Goal: Transaction & Acquisition: Purchase product/service

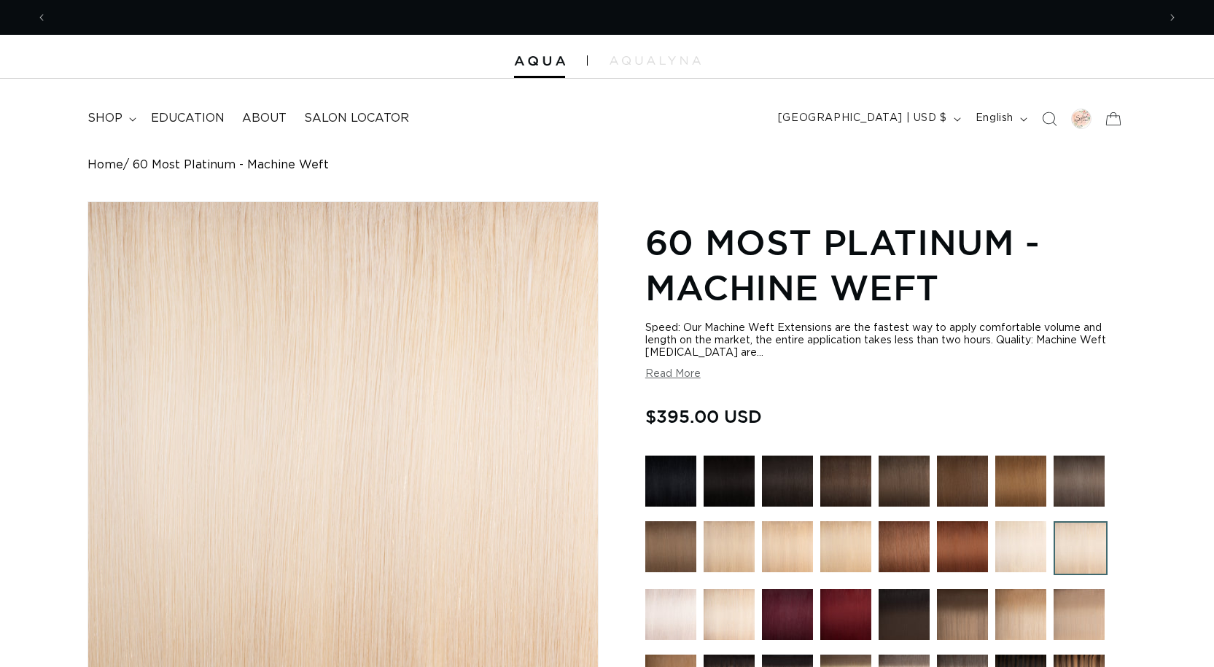
scroll to position [0, 1110]
click at [119, 117] on span "shop" at bounding box center [104, 118] width 35 height 15
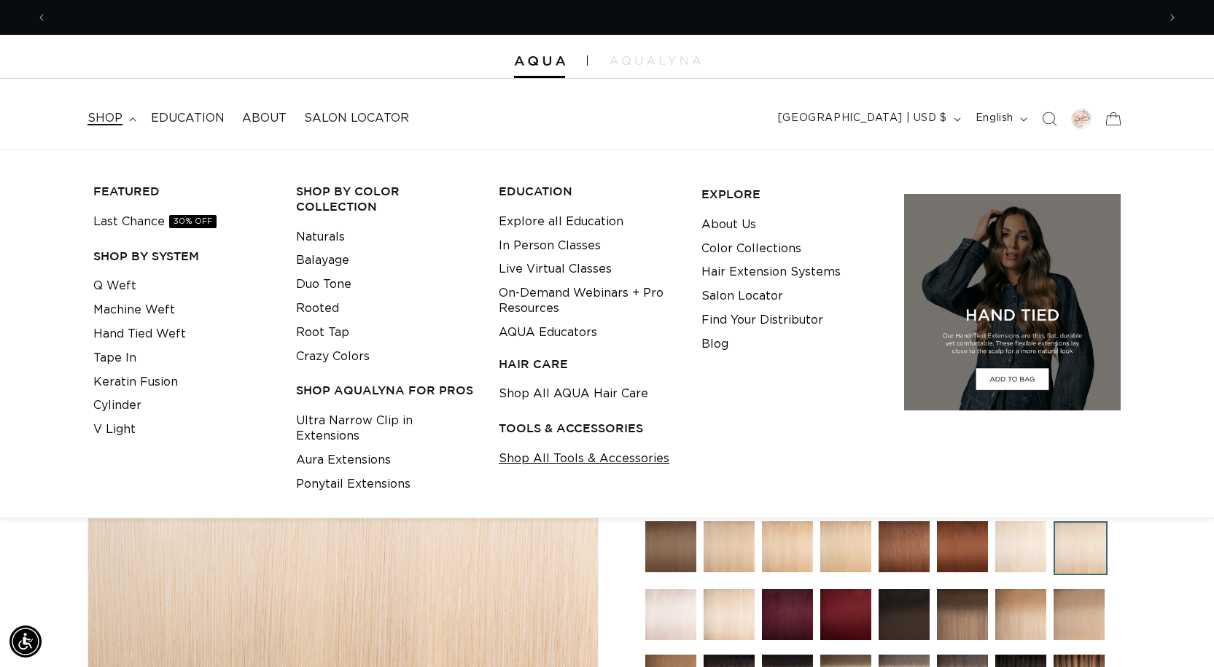
scroll to position [0, 0]
click at [587, 459] on link "Shop All Tools & Accessories" at bounding box center [584, 459] width 171 height 24
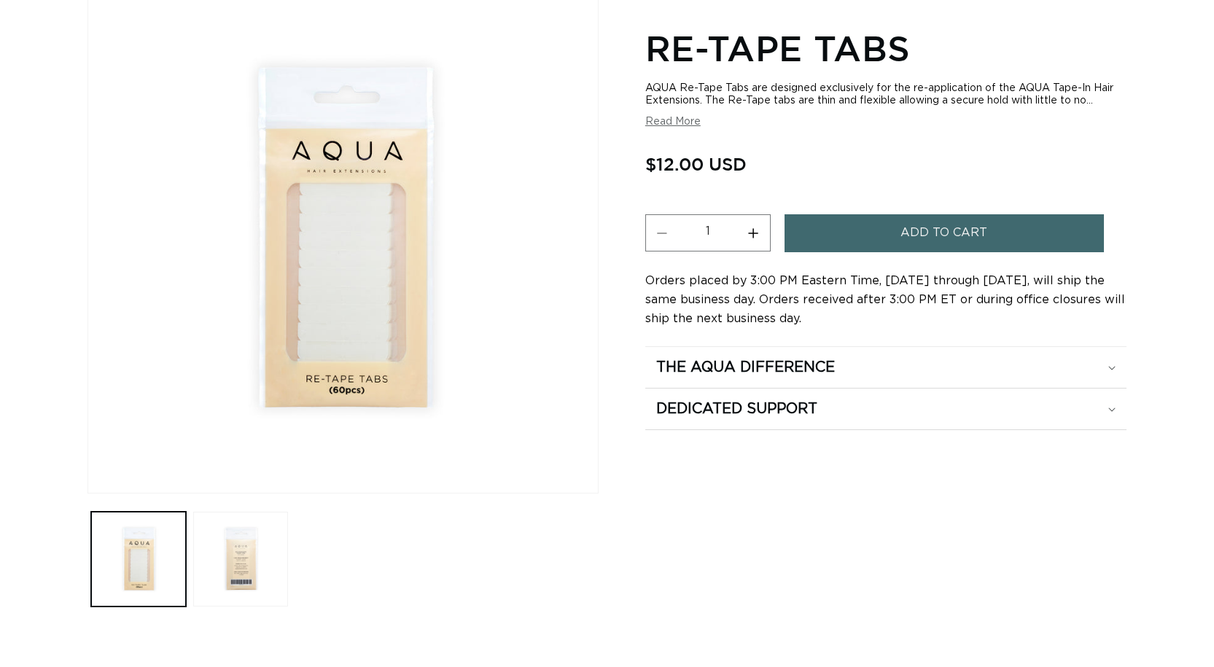
scroll to position [0, 1110]
click at [697, 118] on button "Read More" at bounding box center [672, 122] width 55 height 12
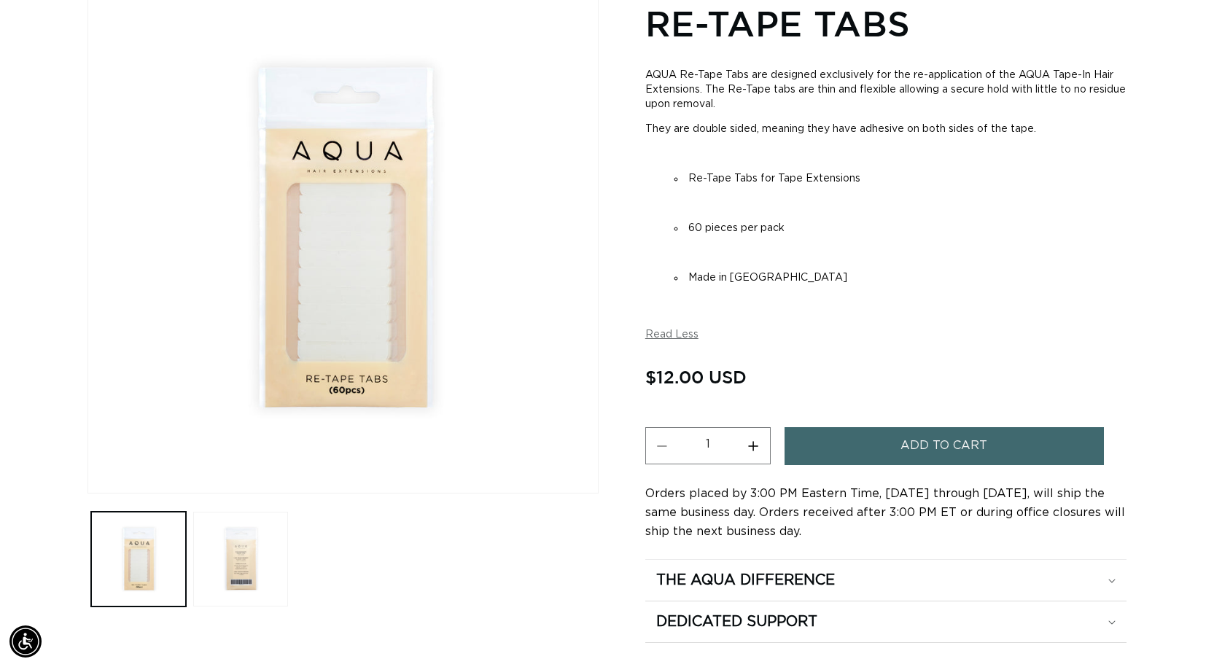
scroll to position [0, 2221]
click at [373, 261] on img "Gallery Viewer" at bounding box center [343, 238] width 510 height 510
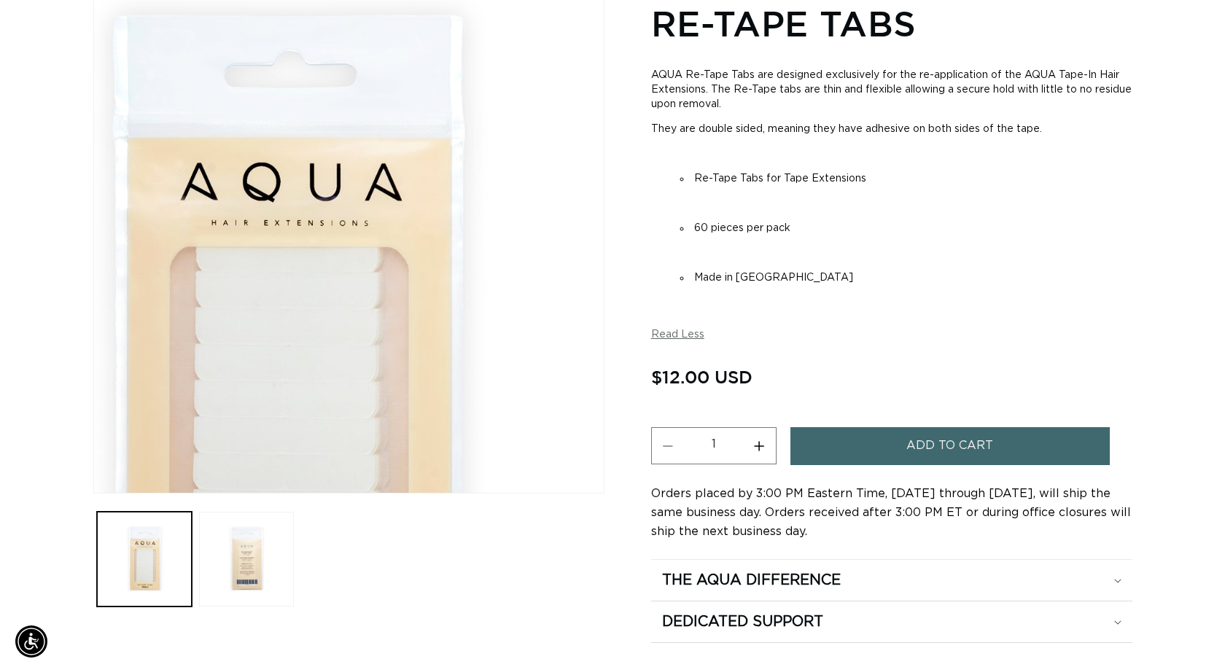
scroll to position [0, 1110]
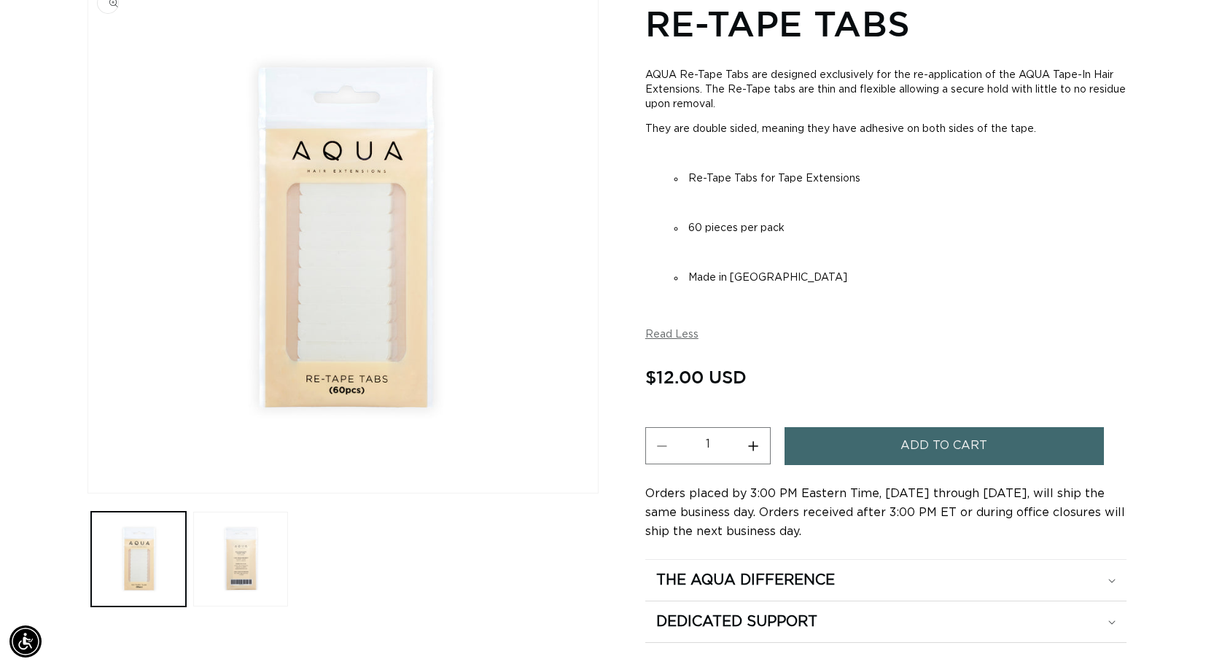
click at [923, 448] on span "Add to cart" at bounding box center [943, 445] width 87 height 37
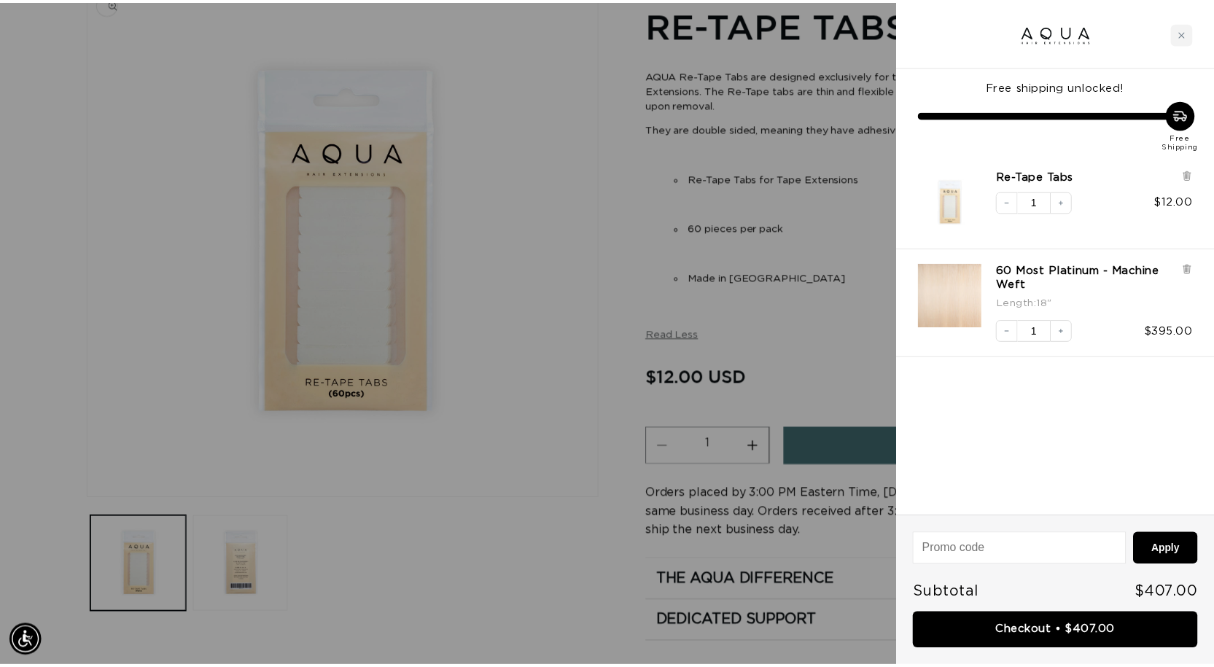
scroll to position [0, 2242]
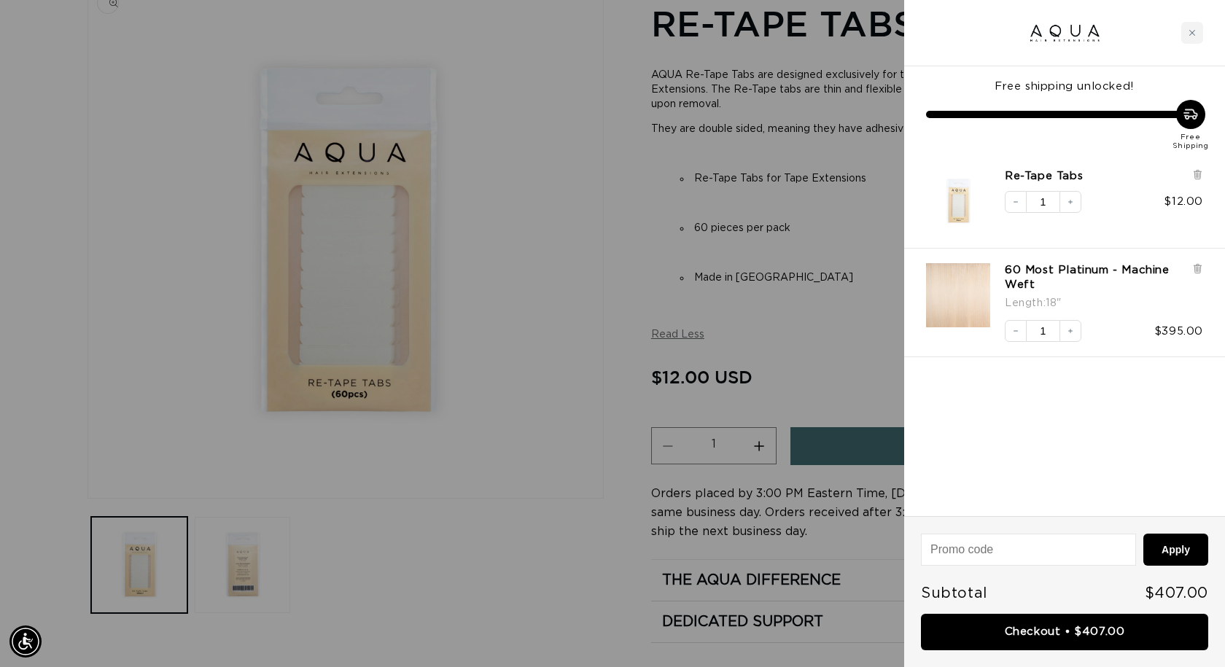
drag, startPoint x: 572, startPoint y: 477, endPoint x: 655, endPoint y: 476, distance: 83.1
click at [572, 477] on div at bounding box center [612, 333] width 1225 height 667
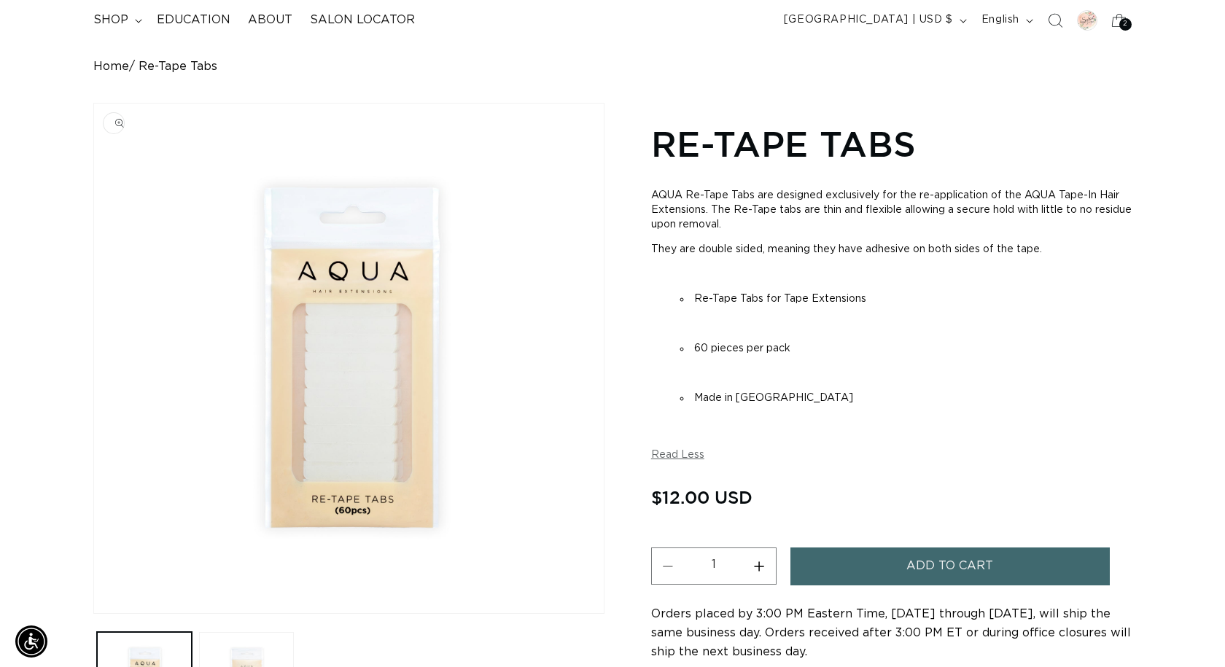
scroll to position [0, 0]
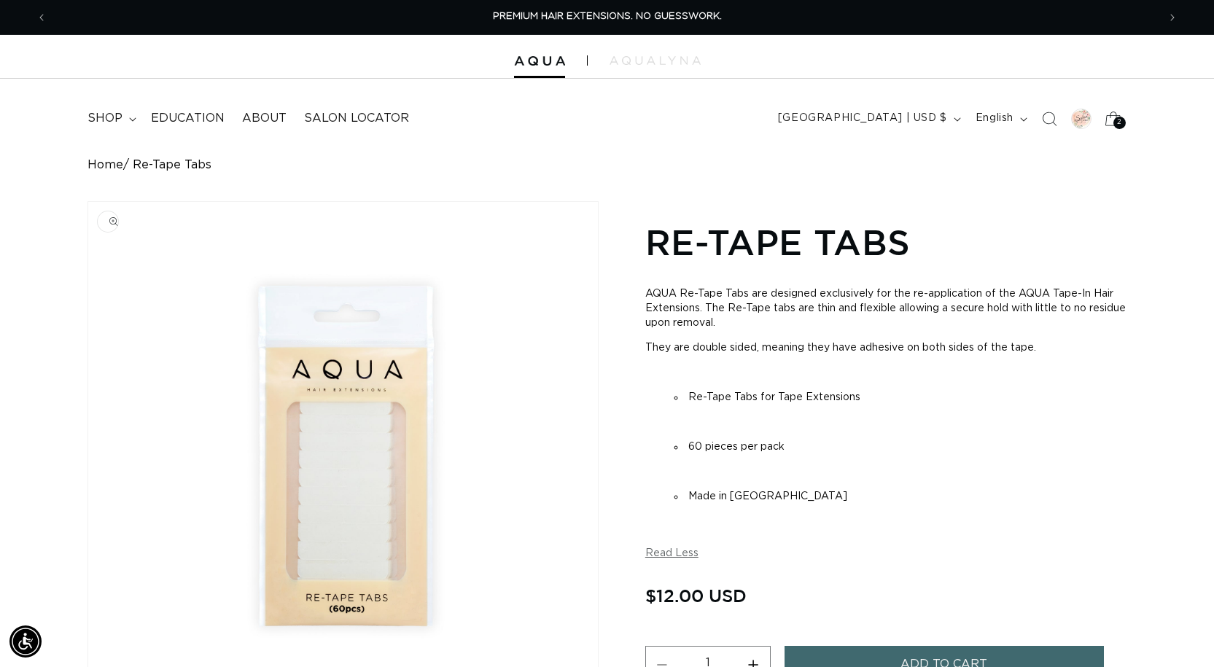
click at [1118, 115] on icon at bounding box center [1113, 118] width 34 height 34
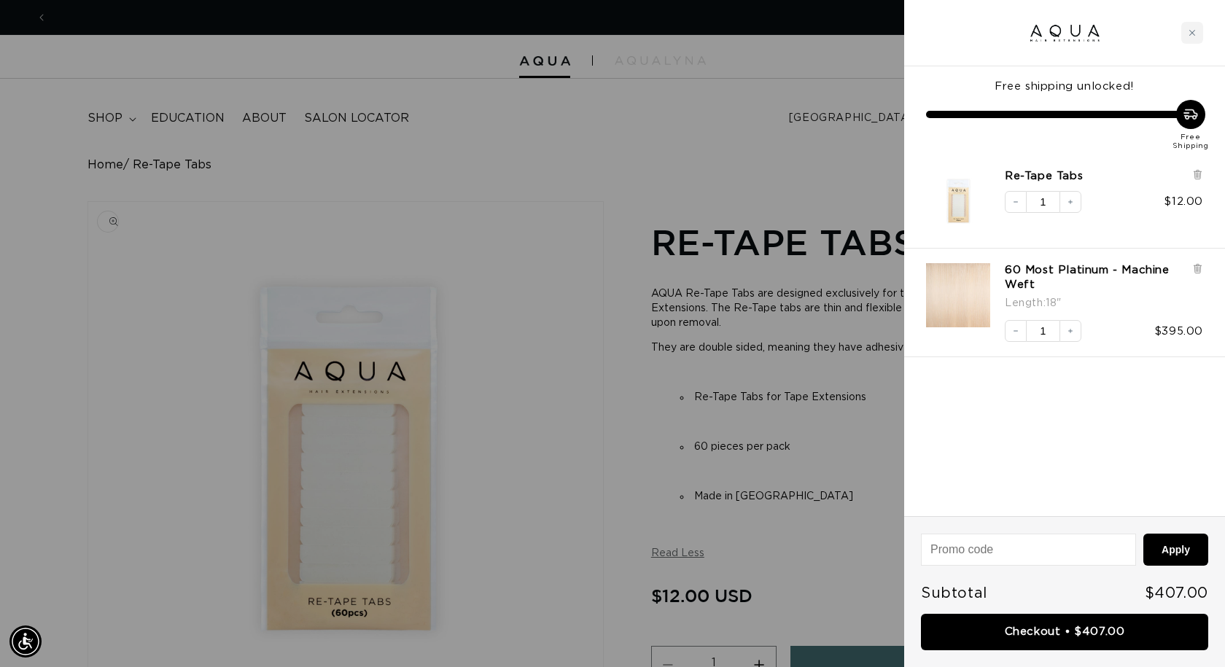
scroll to position [0, 1121]
click at [1074, 196] on button "Increase quantity" at bounding box center [1070, 202] width 22 height 22
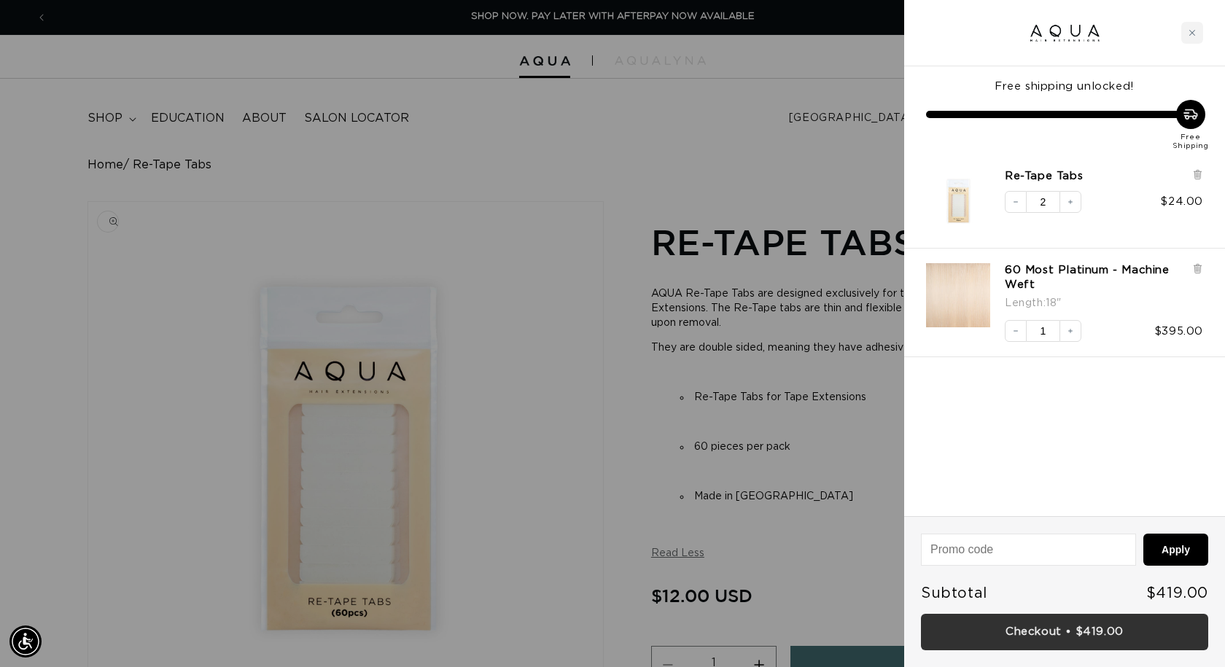
click at [994, 636] on link "Checkout • $419.00" at bounding box center [1064, 632] width 287 height 37
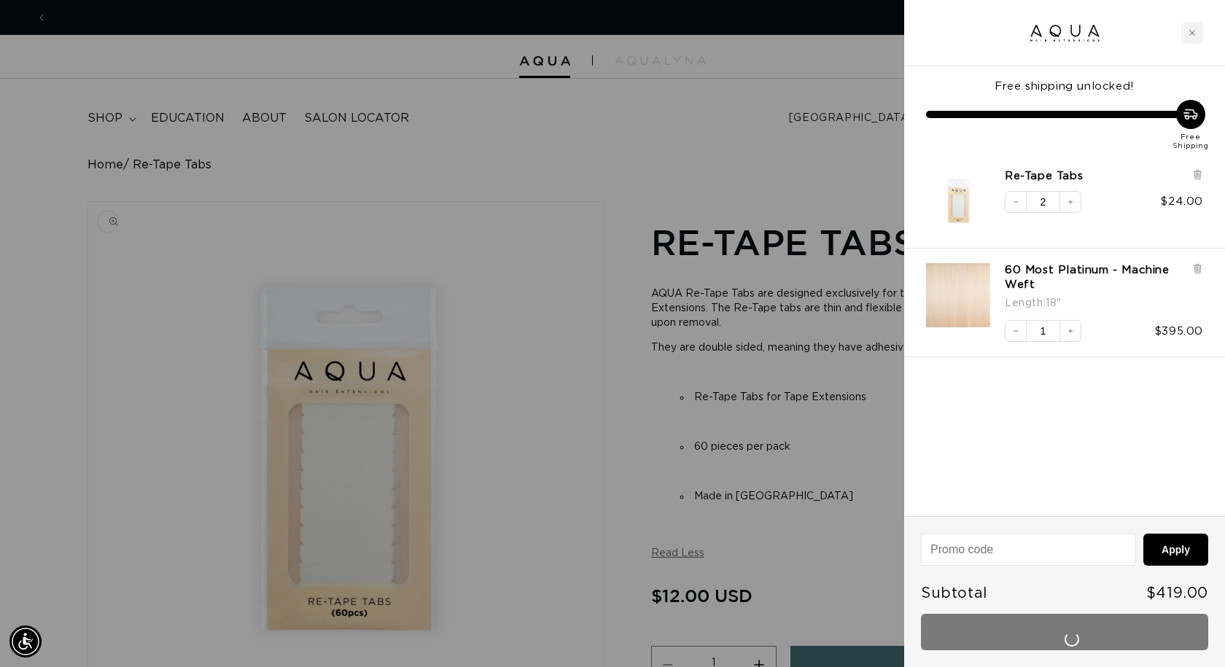
scroll to position [0, 0]
